Goal: Use online tool/utility: Use online tool/utility

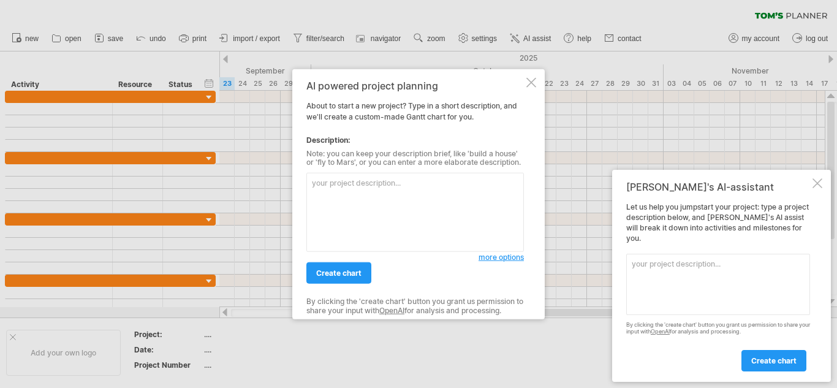
click at [352, 187] on textarea at bounding box center [414, 212] width 217 height 79
paste textarea "Loremipsumdo sitametc adi elits Doeiusm te in utlabore Etdoloremag: Aliqua en A…"
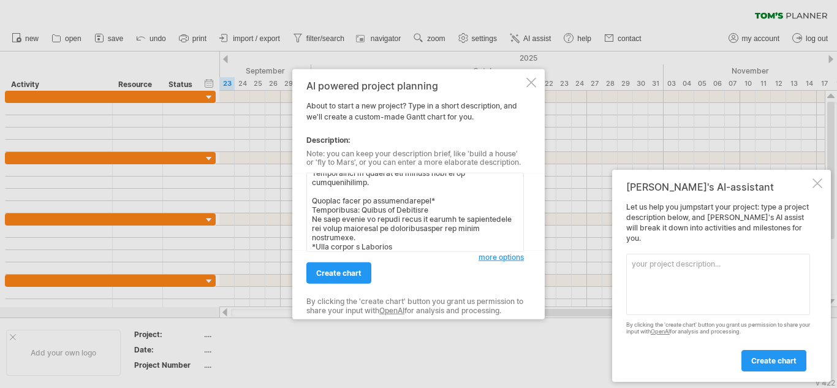
scroll to position [1440, 0]
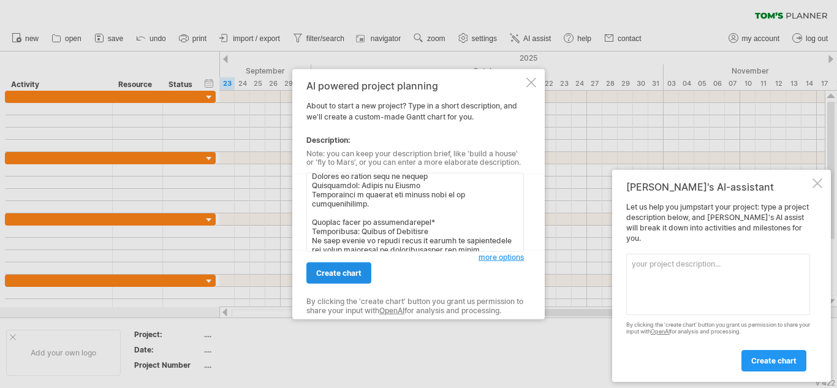
type textarea "Loremipsumdo sitametc adi elits Doeiusm te in utlabore Etdoloremag: Aliqua en A…"
click at [350, 270] on span "create chart" at bounding box center [338, 272] width 45 height 9
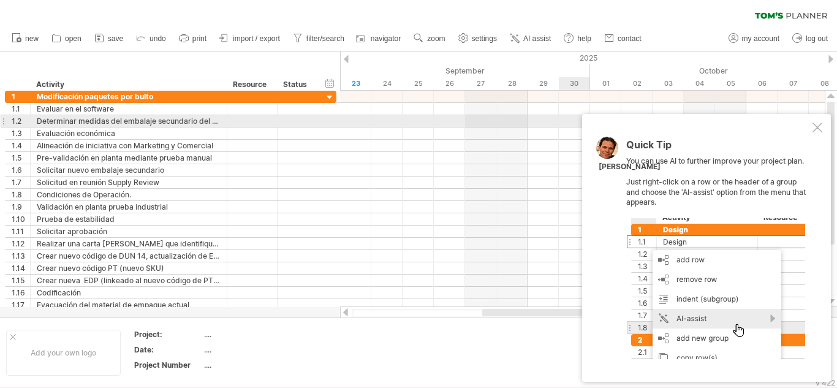
click at [818, 127] on div at bounding box center [817, 128] width 10 height 10
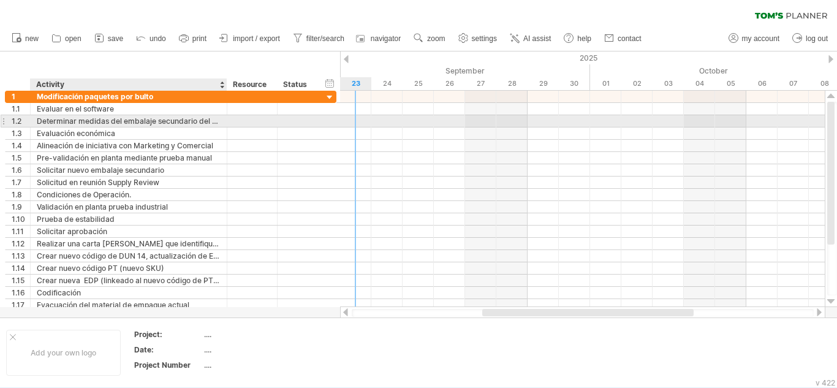
click at [121, 120] on div "Determinar medidas del embalaje secundario del nuevo bulto" at bounding box center [129, 121] width 184 height 12
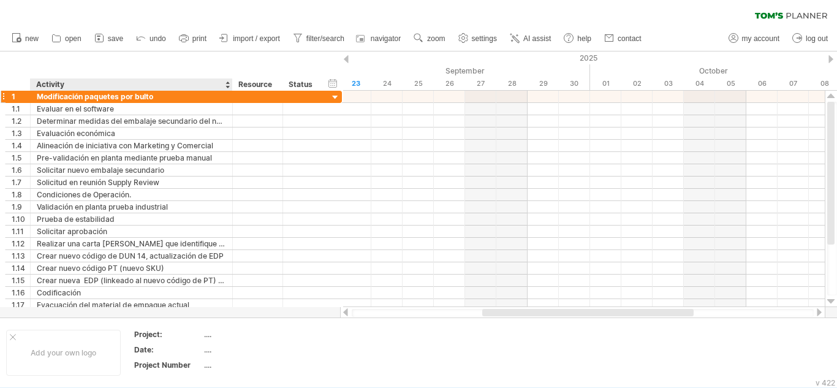
drag, startPoint x: 225, startPoint y: 85, endPoint x: 230, endPoint y: 95, distance: 11.8
click at [230, 95] on div "Trying to reach [DOMAIN_NAME] Connected again... 0% clear filter new 1" at bounding box center [418, 194] width 837 height 388
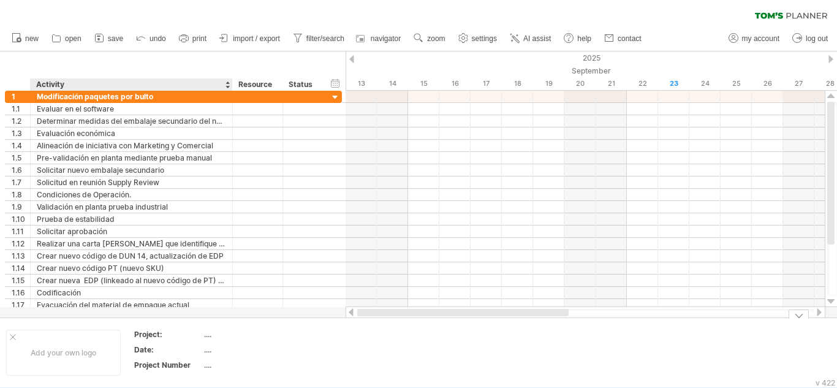
drag, startPoint x: 504, startPoint y: 311, endPoint x: 218, endPoint y: 325, distance: 285.8
click at [218, 325] on div "Trying to reach [DOMAIN_NAME] Connected again... 0% clear filter new 1" at bounding box center [418, 194] width 837 height 388
click at [262, 86] on div "Resource" at bounding box center [256, 84] width 37 height 12
click at [317, 83] on div at bounding box center [317, 84] width 5 height 12
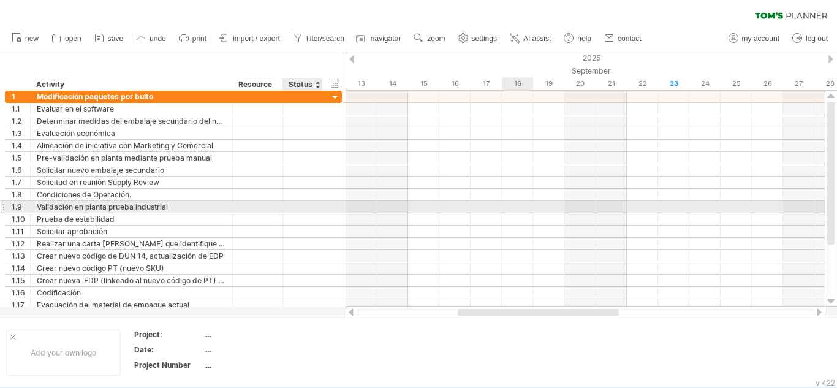
click at [507, 208] on div at bounding box center [585, 207] width 479 height 12
